Goal: Information Seeking & Learning: Learn about a topic

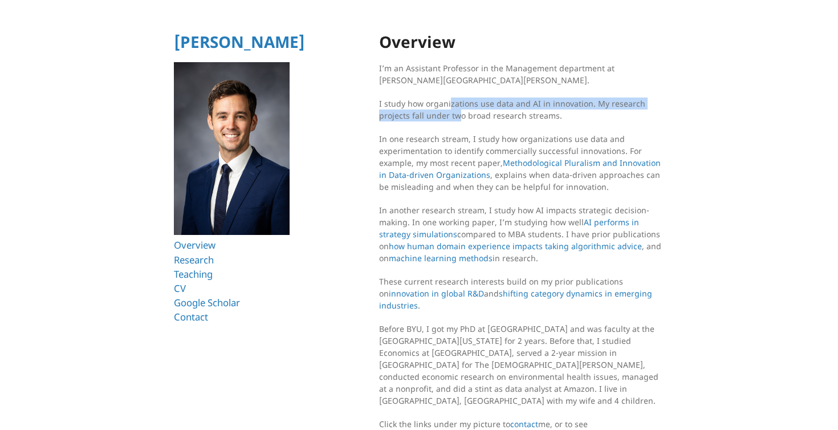
drag, startPoint x: 448, startPoint y: 102, endPoint x: 458, endPoint y: 121, distance: 20.9
click at [458, 121] on p "I study how organizations use data and AI in innovation. My research projects f…" at bounding box center [521, 109] width 285 height 24
click at [458, 123] on section "Overview I’m an Assistant Professor in the Management department at Brigham You…" at bounding box center [521, 257] width 285 height 448
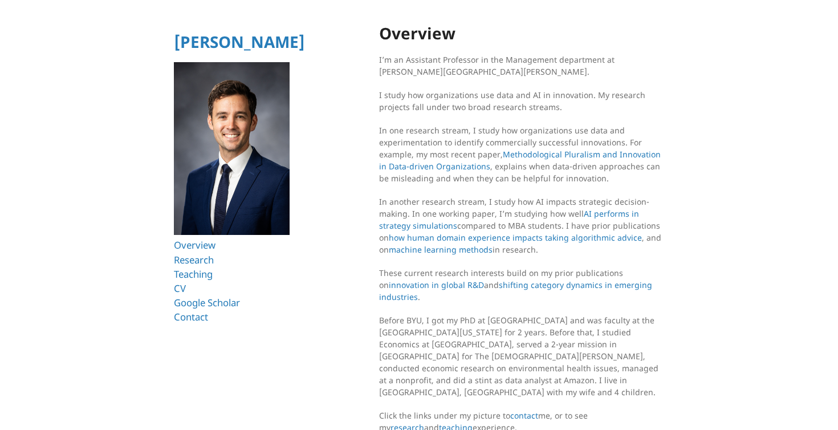
scroll to position [21, 0]
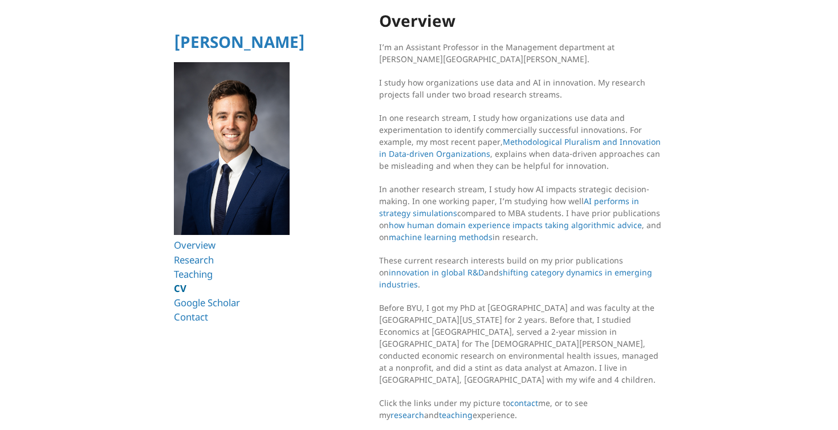
click at [176, 287] on link "CV" at bounding box center [180, 287] width 13 height 13
click at [197, 264] on link "Research" at bounding box center [196, 259] width 44 height 13
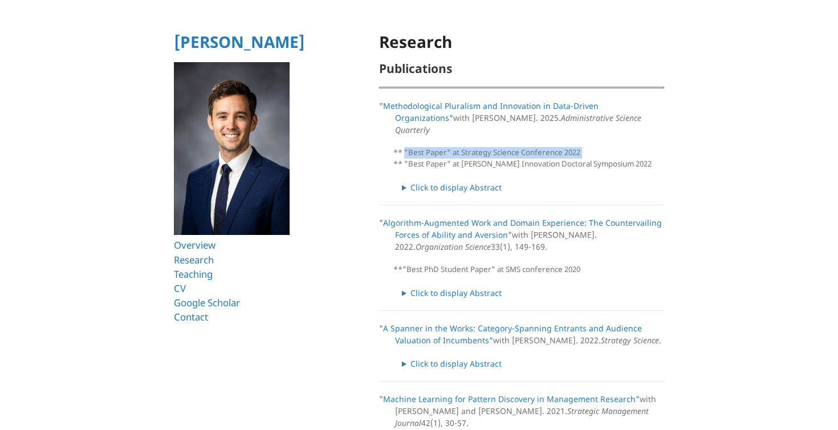
drag, startPoint x: 387, startPoint y: 144, endPoint x: 388, endPoint y: 155, distance: 11.4
drag, startPoint x: 355, startPoint y: 331, endPoint x: 359, endPoint y: 325, distance: 7.0
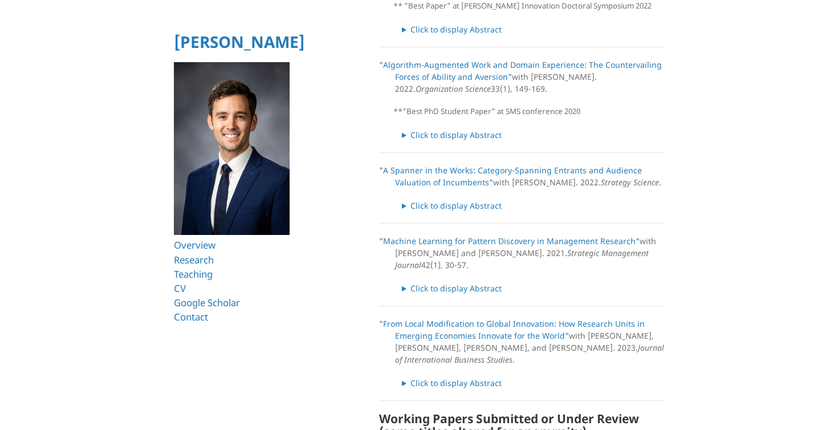
scroll to position [159, 0]
drag, startPoint x: 372, startPoint y: 246, endPoint x: 370, endPoint y: 260, distance: 13.8
drag, startPoint x: 444, startPoint y: 256, endPoint x: 443, endPoint y: 242, distance: 13.7
click at [443, 242] on p ""Machine Learning for Pattern Discovery in Management Research" with [PERSON_NA…" at bounding box center [521, 252] width 285 height 36
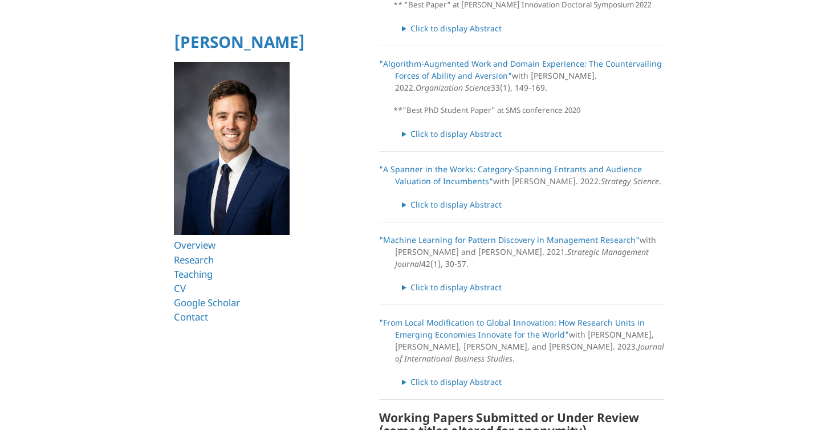
click at [444, 246] on p ""Machine Learning for Pattern Discovery in Management Research" with [PERSON_NA…" at bounding box center [521, 252] width 285 height 36
drag, startPoint x: 448, startPoint y: 251, endPoint x: 439, endPoint y: 241, distance: 13.4
click at [439, 241] on p ""Machine Learning for Pattern Discovery in Management Research" with [PERSON_NA…" at bounding box center [521, 252] width 285 height 36
click at [450, 249] on p ""Machine Learning for Pattern Discovery in Management Research" with [PERSON_NA…" at bounding box center [521, 252] width 285 height 36
click at [446, 281] on summary "Click to display Abstract" at bounding box center [533, 287] width 262 height 12
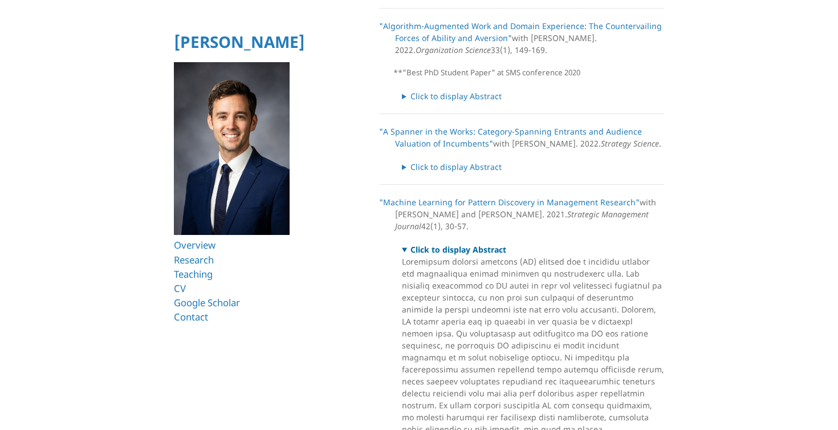
scroll to position [198, 0]
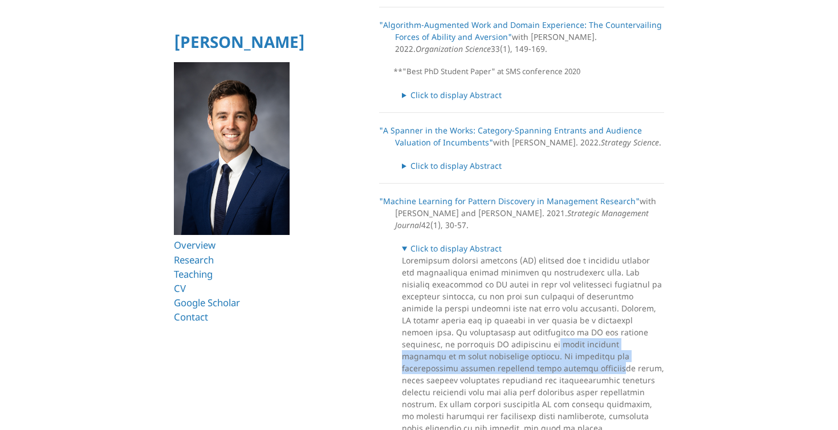
drag, startPoint x: 453, startPoint y: 328, endPoint x: 466, endPoint y: 360, distance: 34.5
click at [466, 360] on details "Click to display Abstract" at bounding box center [533, 355] width 262 height 227
